Goal: Check status: Check status

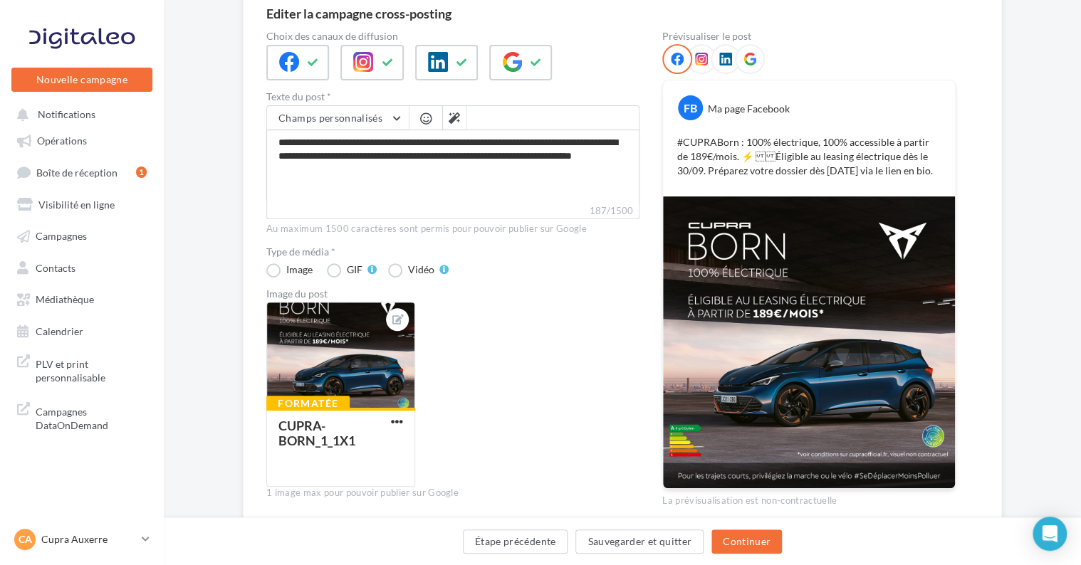
scroll to position [54, 0]
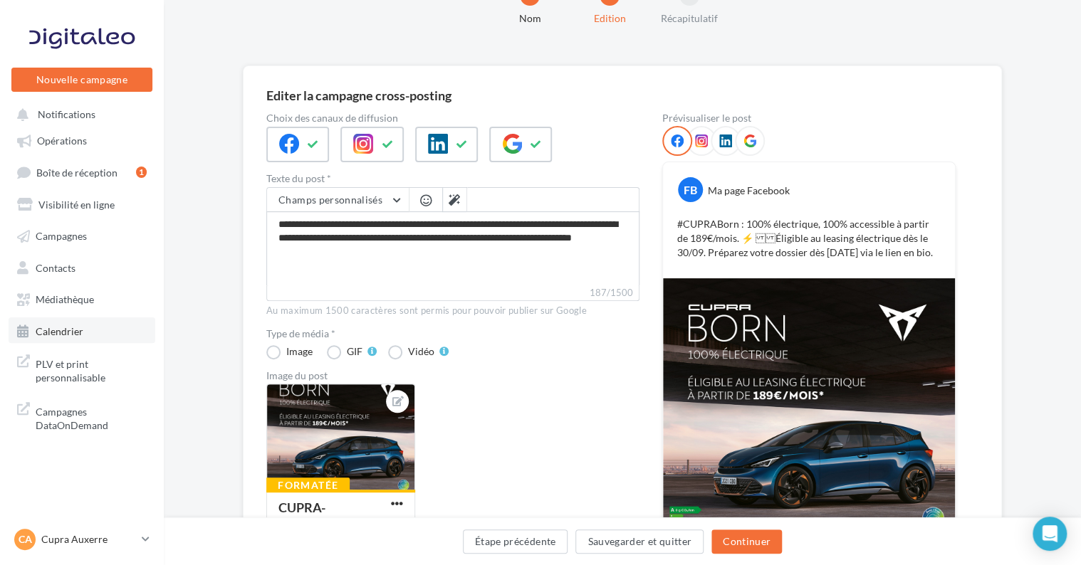
click at [37, 333] on span "Calendrier" at bounding box center [60, 331] width 48 height 12
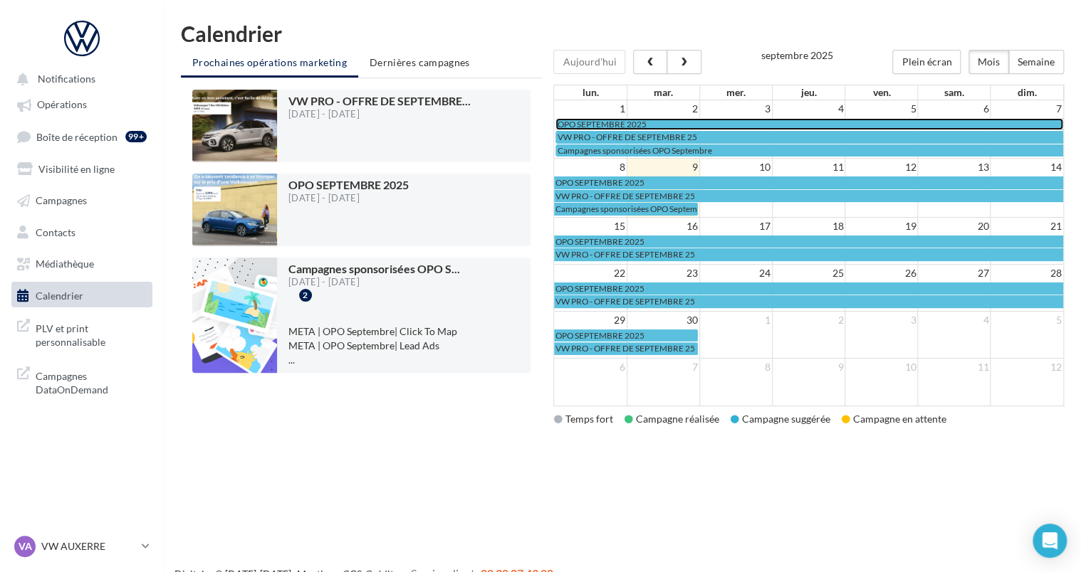
click at [585, 120] on span "OPO SEPTEMBRE 2025" at bounding box center [601, 124] width 89 height 11
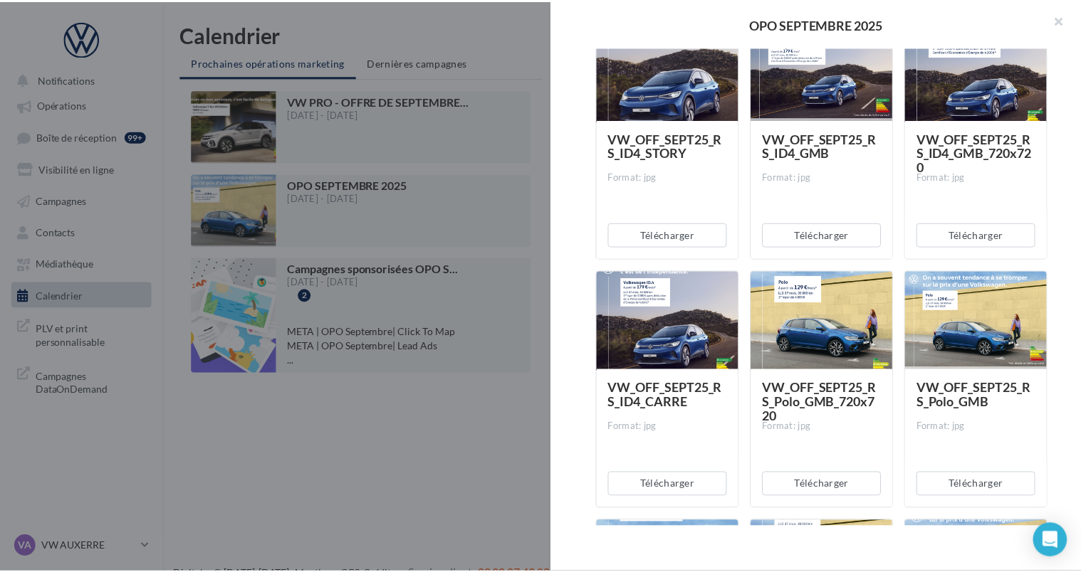
scroll to position [1994, 0]
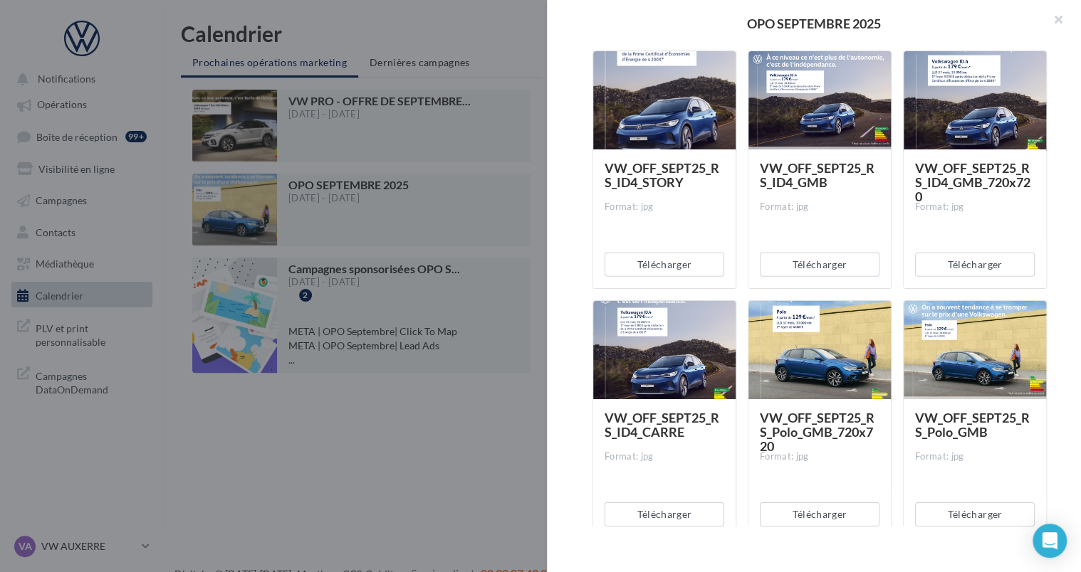
click at [397, 449] on div "OPO SEPTEMBRE 2025 Description Non renseignée Offre du mois VN Document Documen…" at bounding box center [622, 449] width 883 height 0
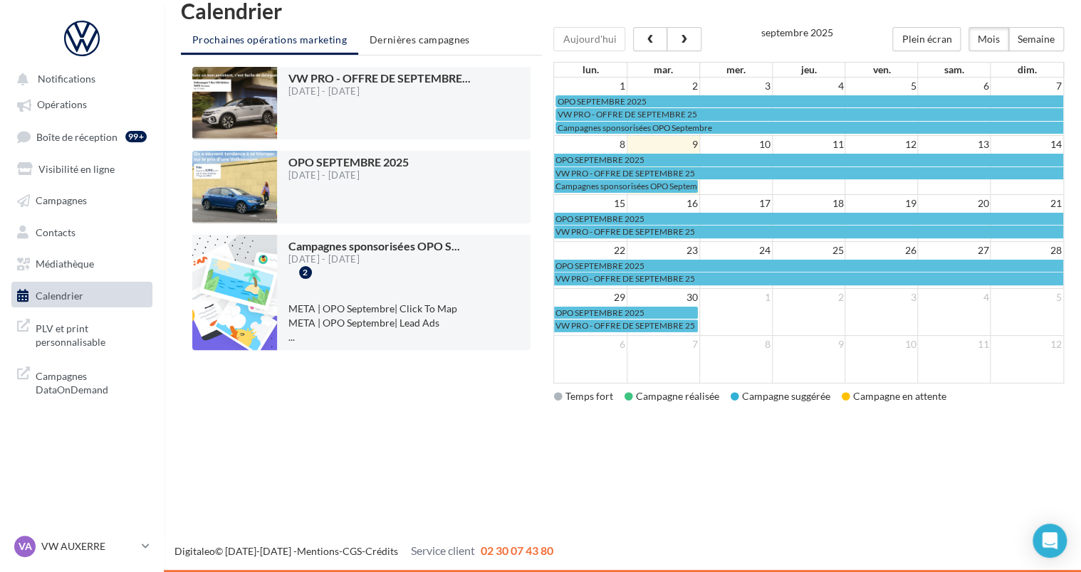
scroll to position [0, 0]
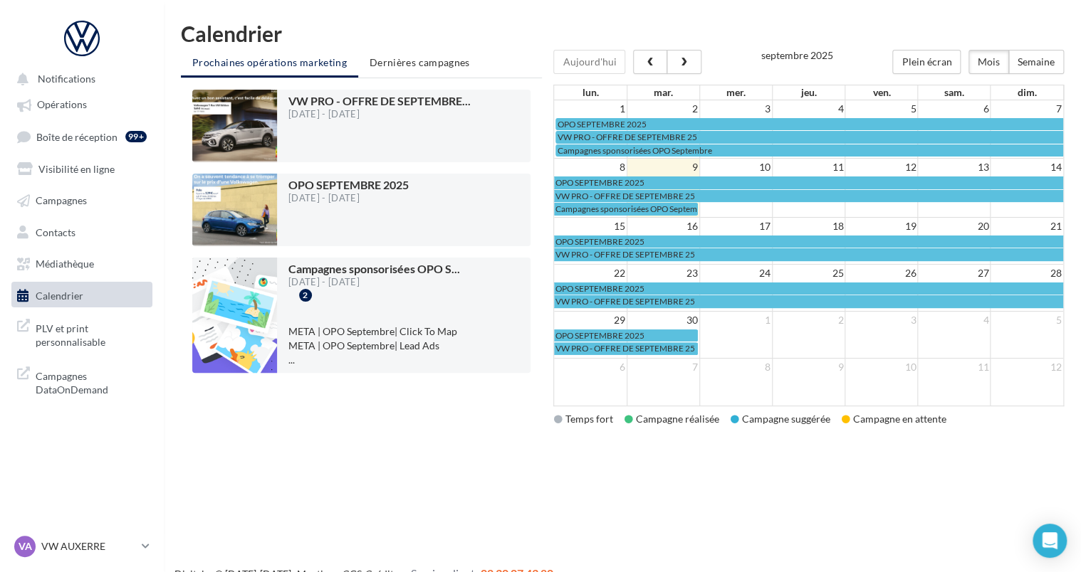
click at [410, 75] on ul "Prochaines opérations marketing Dernières campagnes" at bounding box center [361, 64] width 361 height 28
click at [406, 66] on span "Dernières campagnes" at bounding box center [420, 62] width 100 height 12
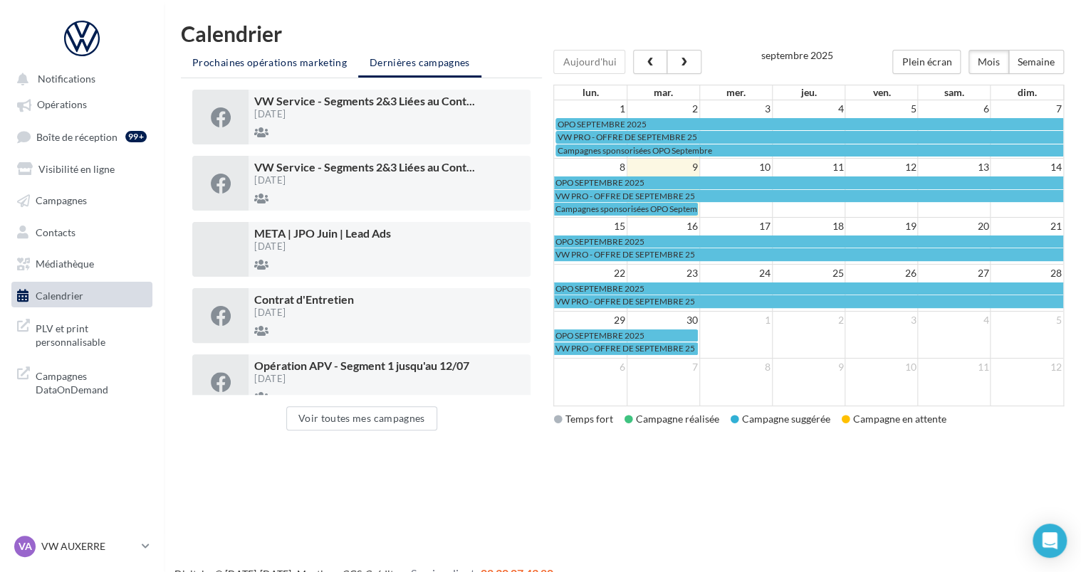
click at [257, 67] on span "Prochaines opérations marketing" at bounding box center [269, 62] width 154 height 12
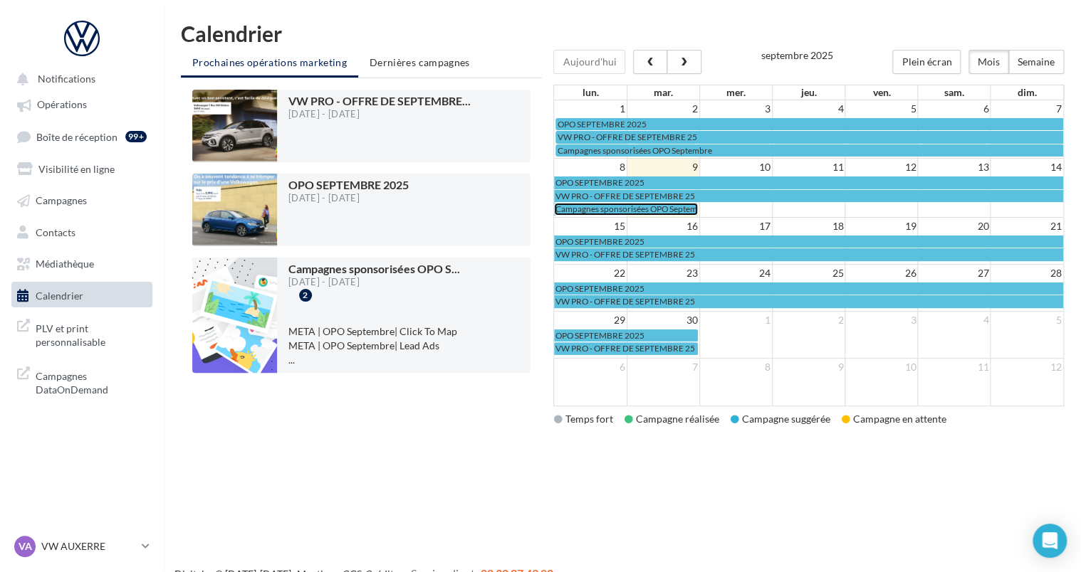
click at [590, 208] on span "Campagnes sponsorisées OPO Septembre" at bounding box center [632, 209] width 154 height 11
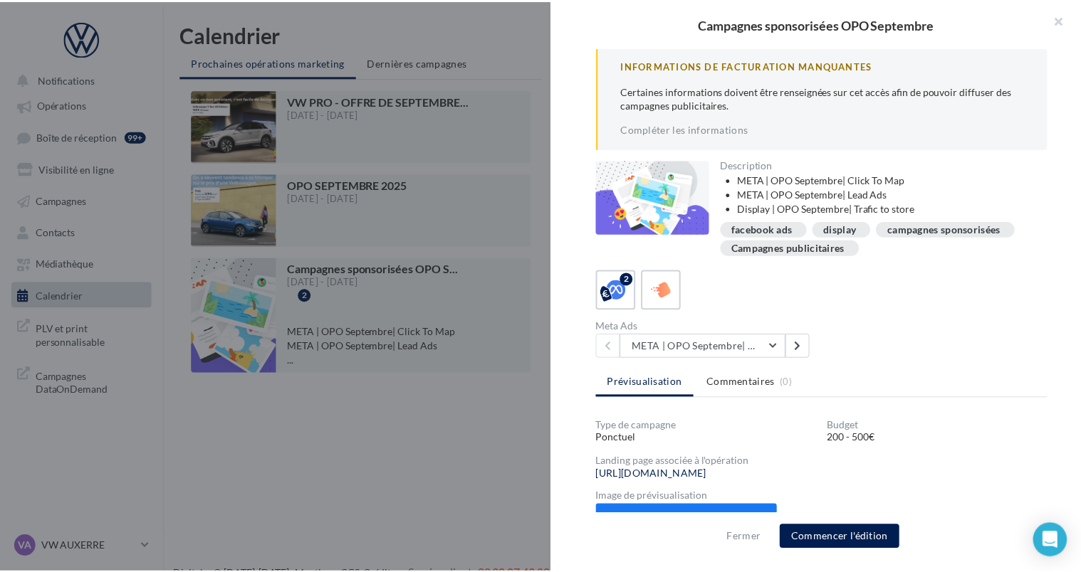
scroll to position [137, 0]
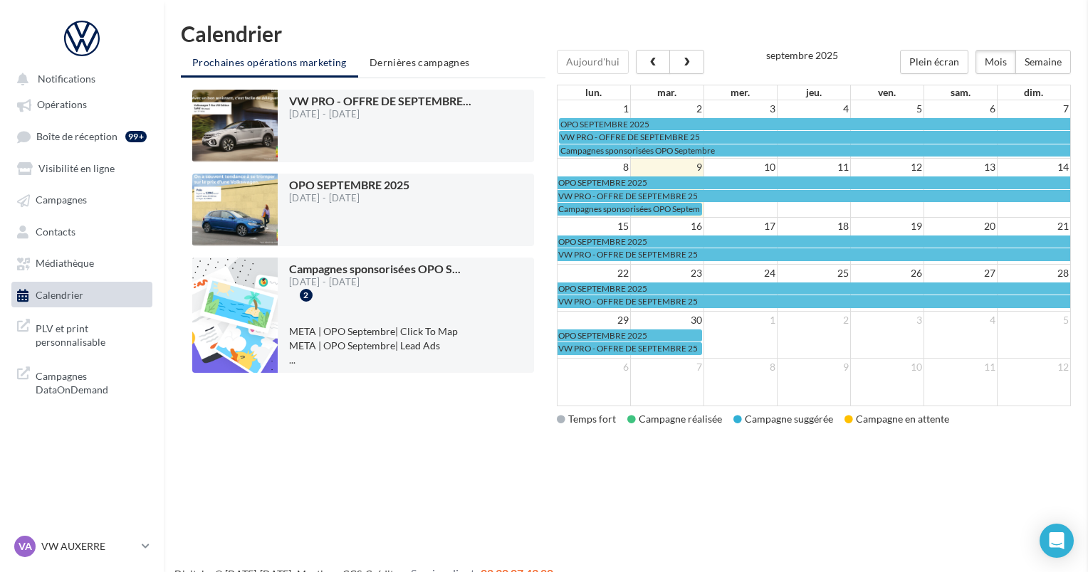
click at [943, 70] on button "Plein écran" at bounding box center [926, 62] width 68 height 24
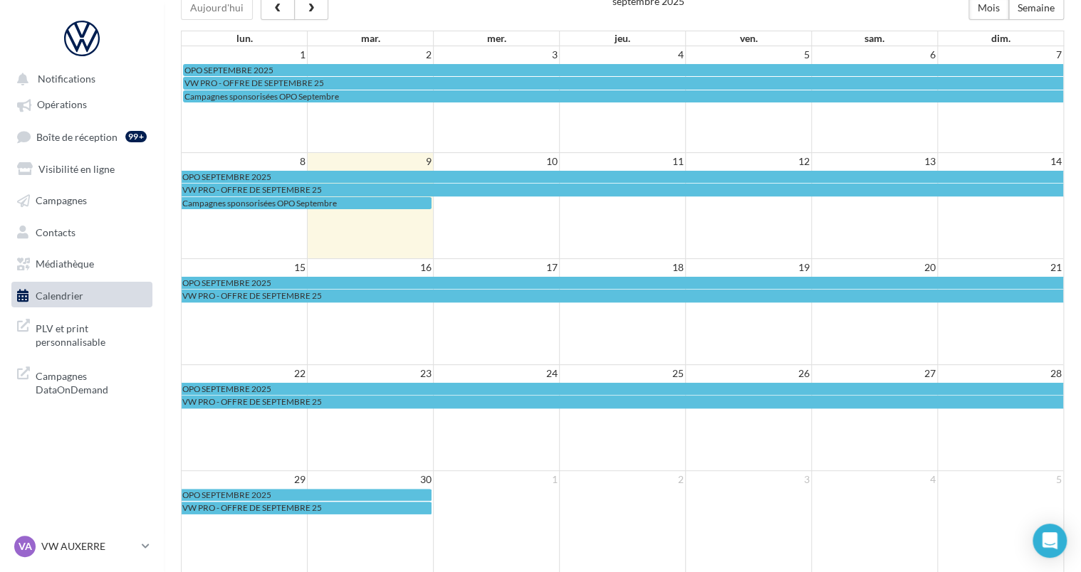
scroll to position [315, 0]
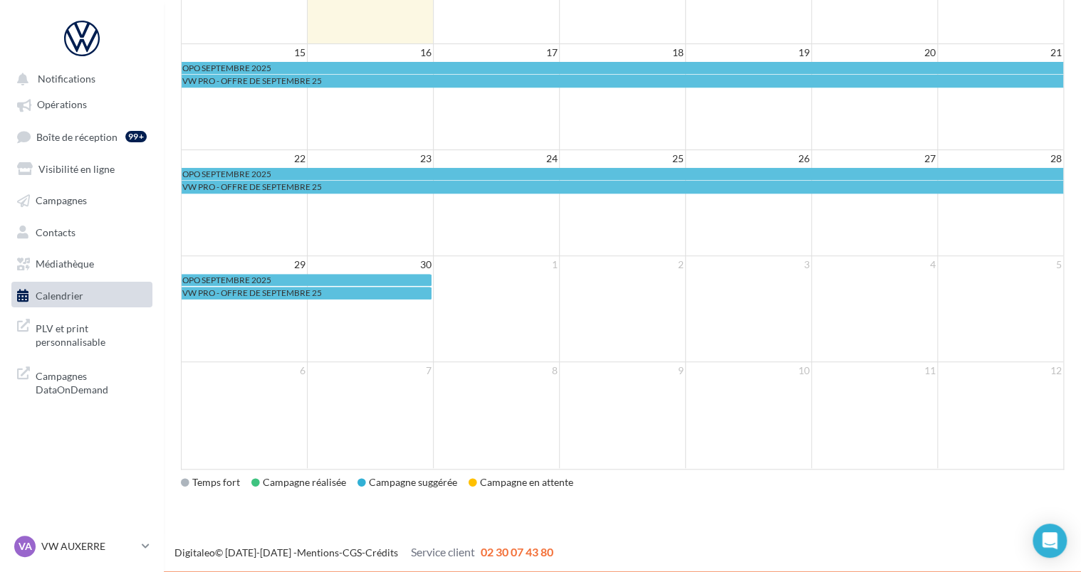
click at [493, 482] on div "Campagne en attente" at bounding box center [520, 483] width 105 height 14
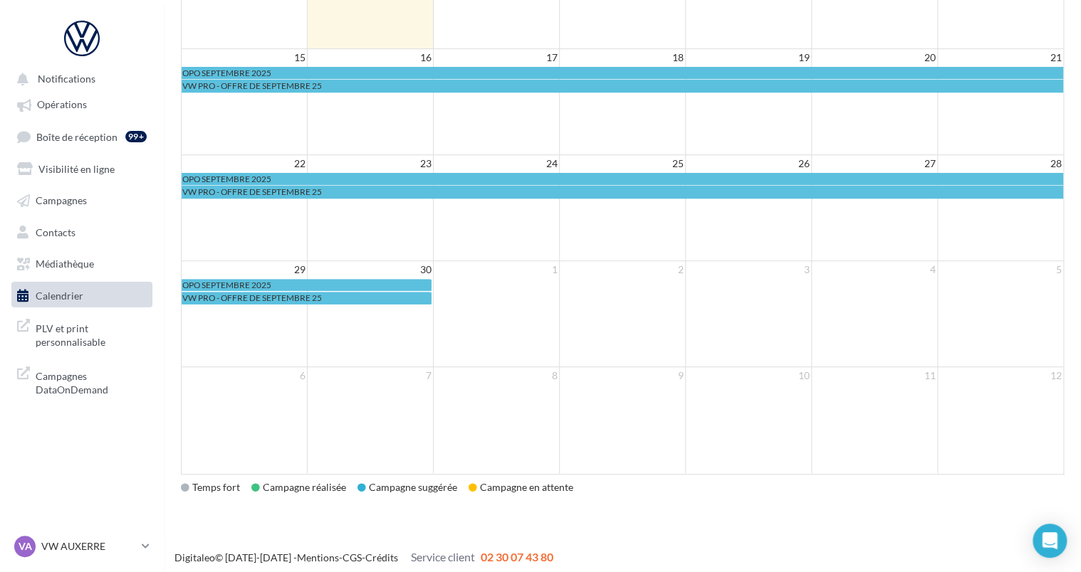
scroll to position [0, 0]
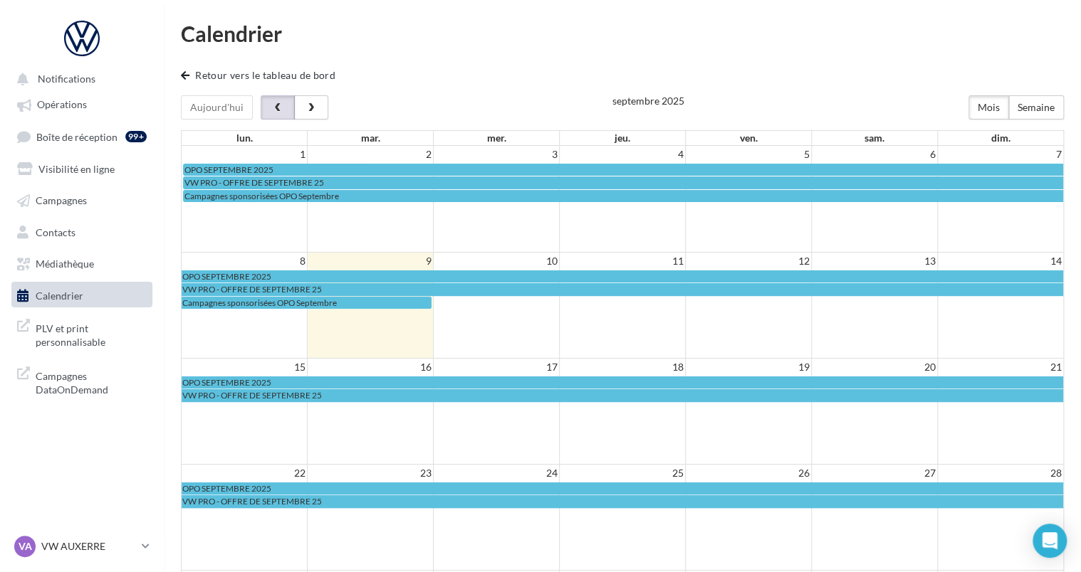
click at [277, 97] on button "button" at bounding box center [278, 107] width 34 height 24
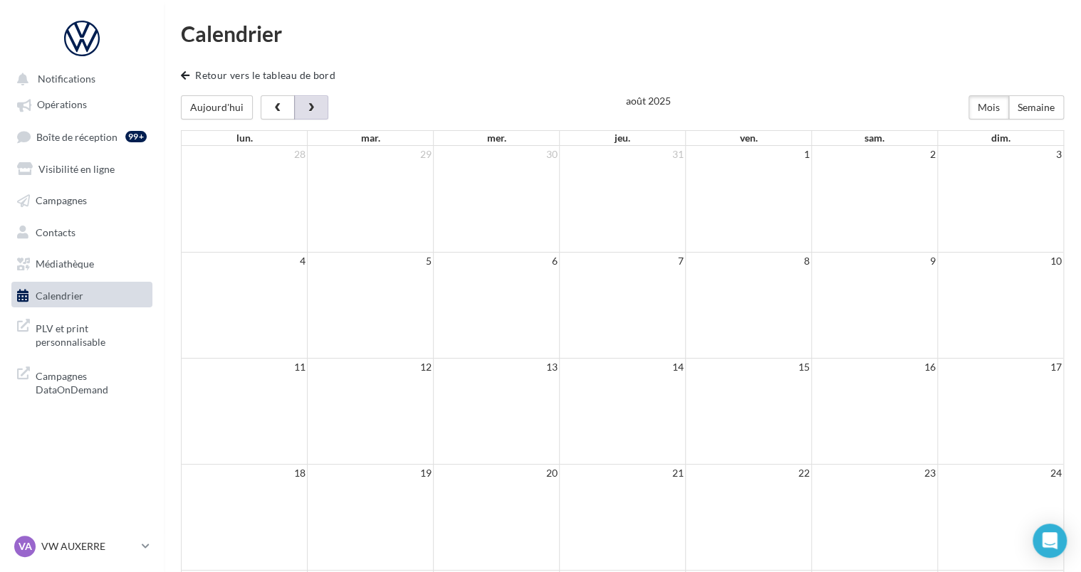
click at [302, 115] on button "button" at bounding box center [311, 107] width 34 height 24
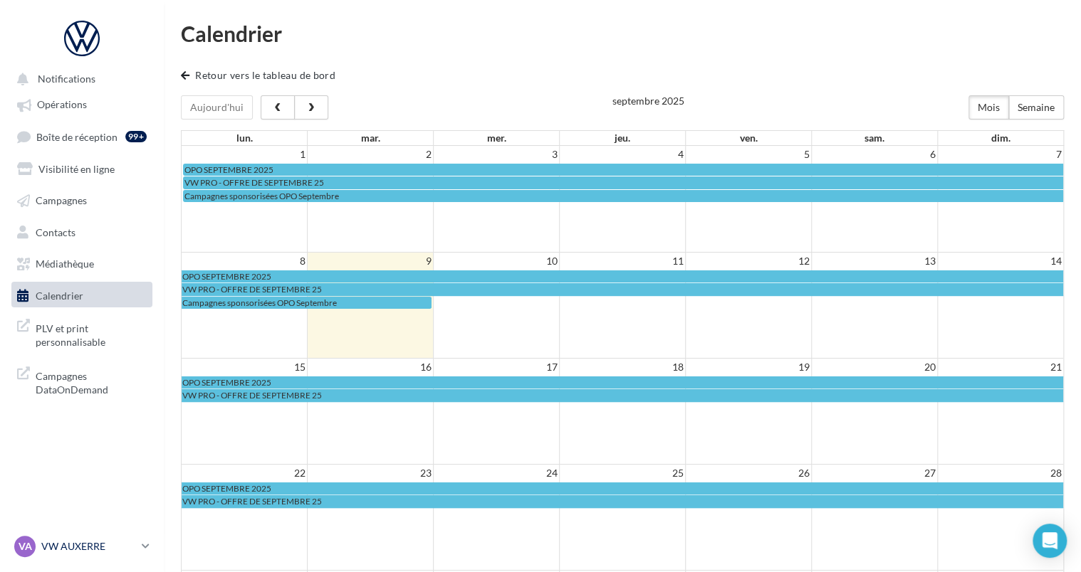
click at [66, 552] on p "VW AUXERRE" at bounding box center [88, 547] width 95 height 14
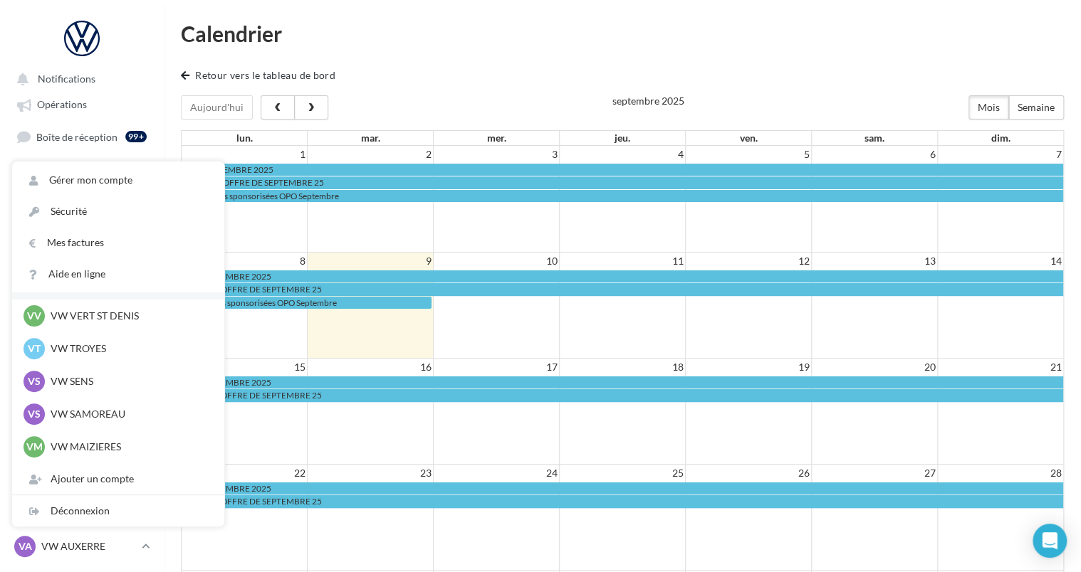
scroll to position [66, 0]
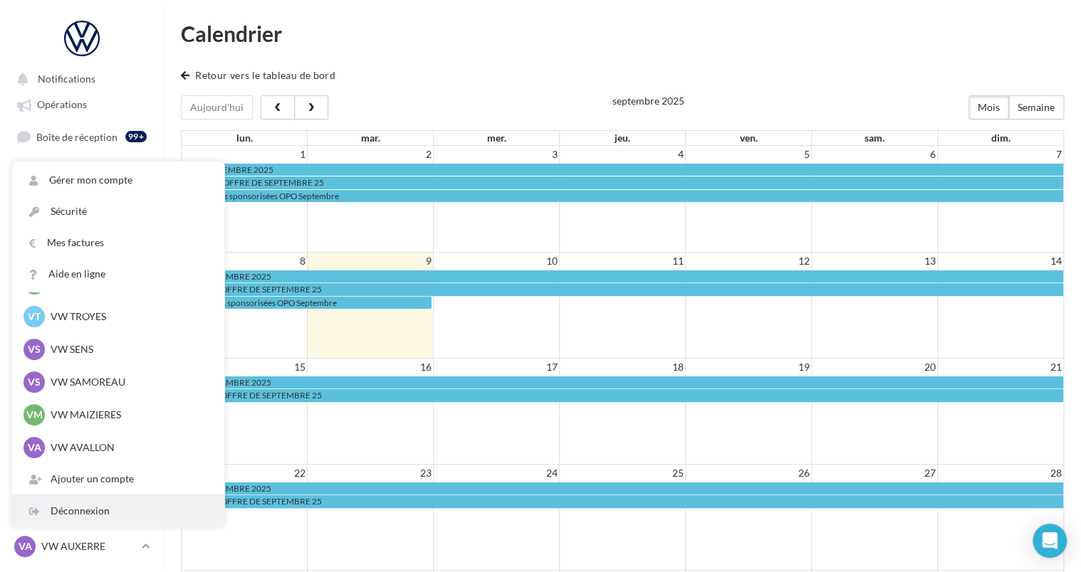
click at [86, 513] on div "Déconnexion" at bounding box center [118, 511] width 212 height 31
